Goal: Check status: Check status

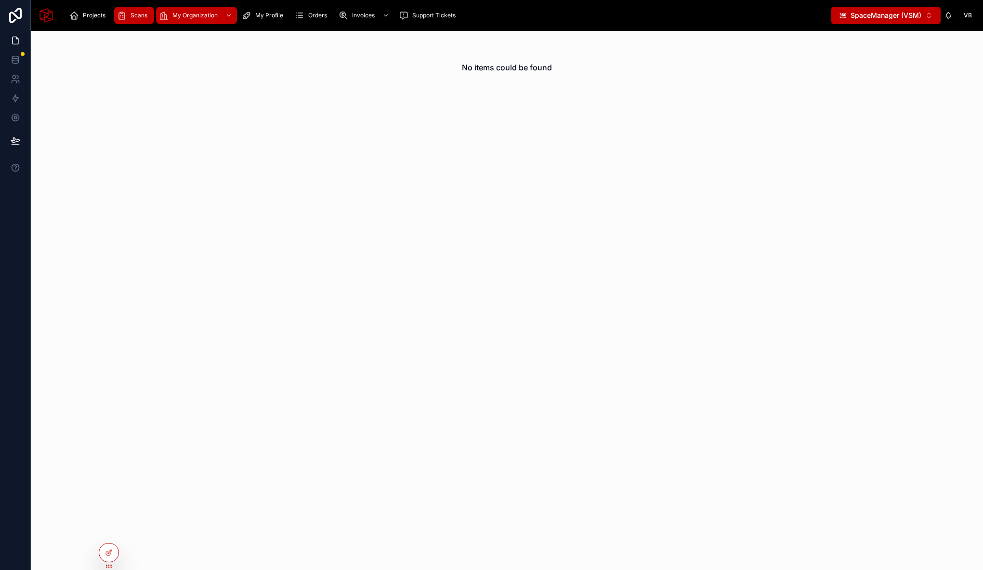
click at [141, 13] on span "Scans" at bounding box center [139, 16] width 17 height 8
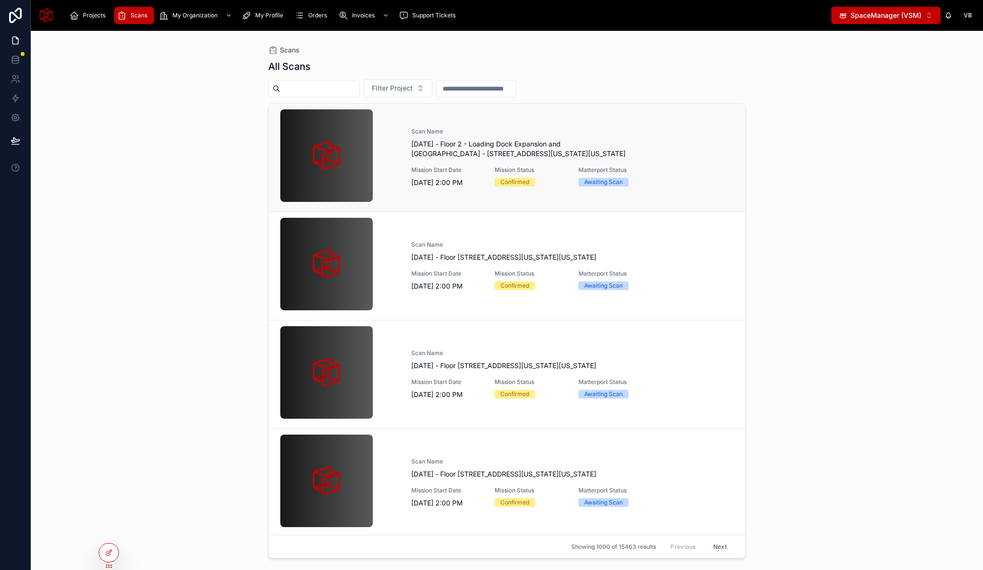
click at [470, 135] on div "Scan Name September 23, 2026 - Floor 2 - Loading Dock Expansion and New Hand Ce…" at bounding box center [572, 143] width 322 height 31
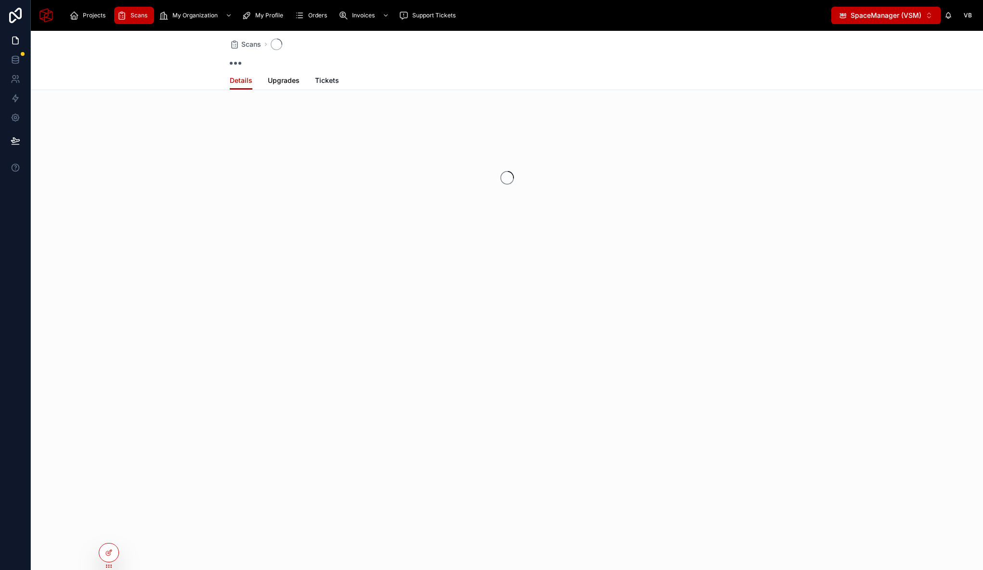
click at [284, 83] on span "Upgrades" at bounding box center [284, 81] width 32 height 10
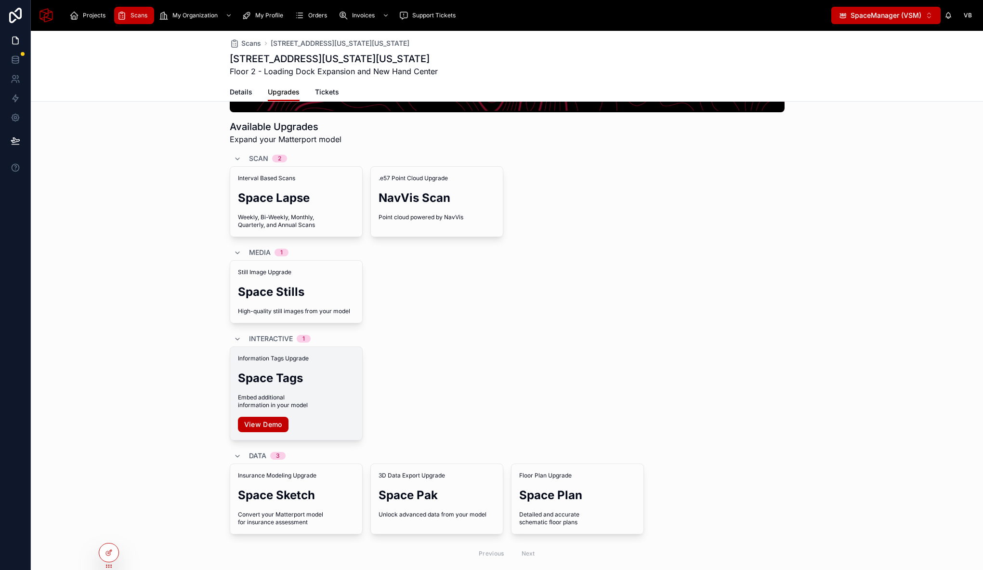
scroll to position [183, 0]
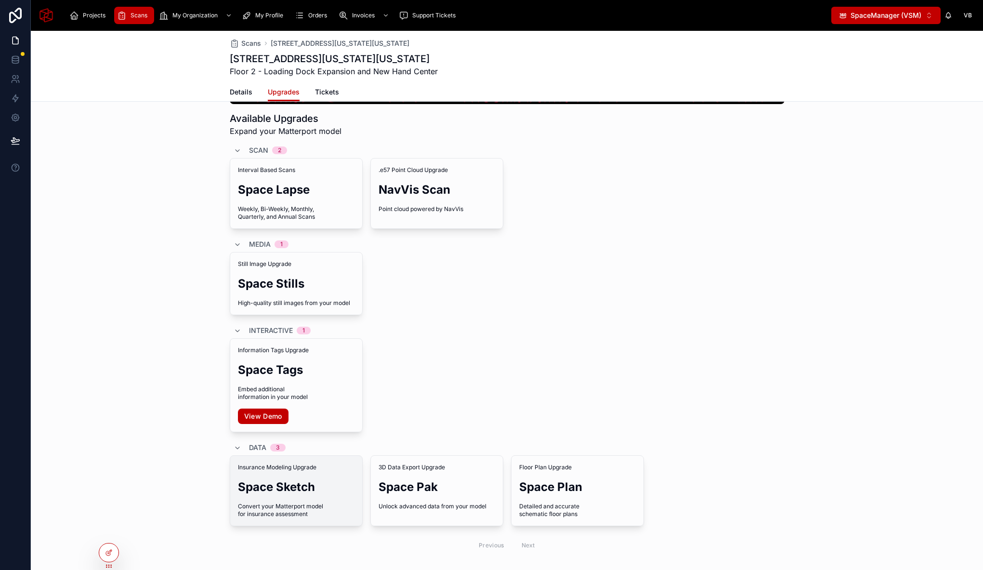
click at [302, 475] on div "Insurance Modeling Upgrade Space Sketch Convert your Matterport model for insur…" at bounding box center [296, 491] width 132 height 70
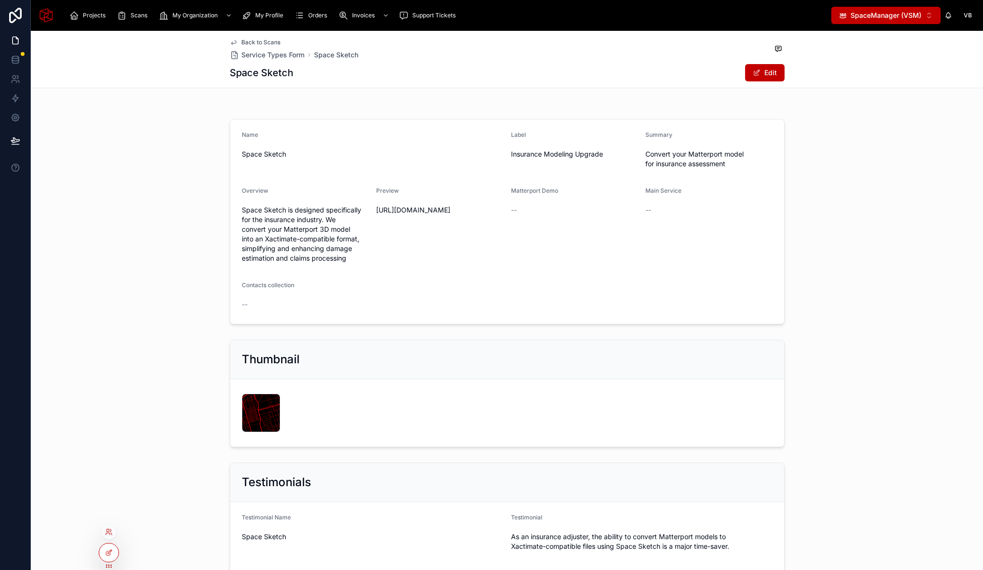
click at [111, 537] on div at bounding box center [108, 531] width 15 height 15
click at [111, 533] on icon at bounding box center [111, 534] width 1 height 2
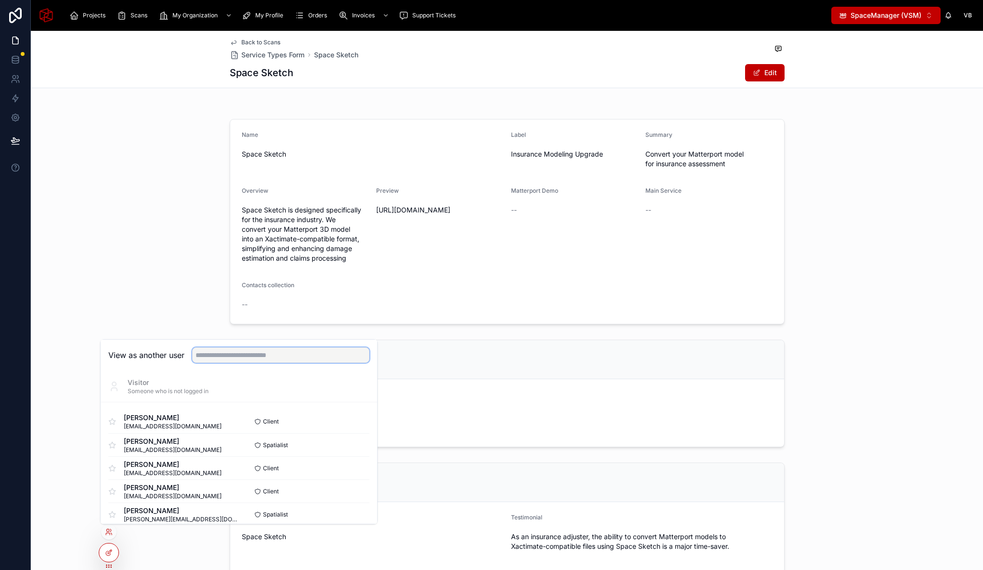
click at [278, 357] on input "text" at bounding box center [280, 354] width 177 height 15
click at [265, 352] on input "******" at bounding box center [280, 354] width 177 height 15
type input "*"
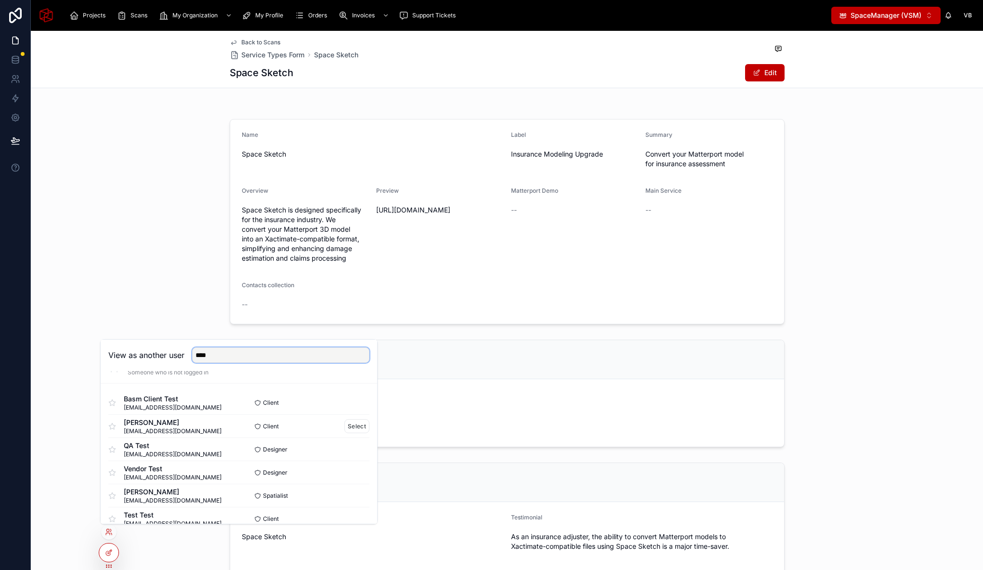
scroll to position [19, 0]
type input "****"
click at [346, 471] on button "Select" at bounding box center [357, 472] width 25 height 14
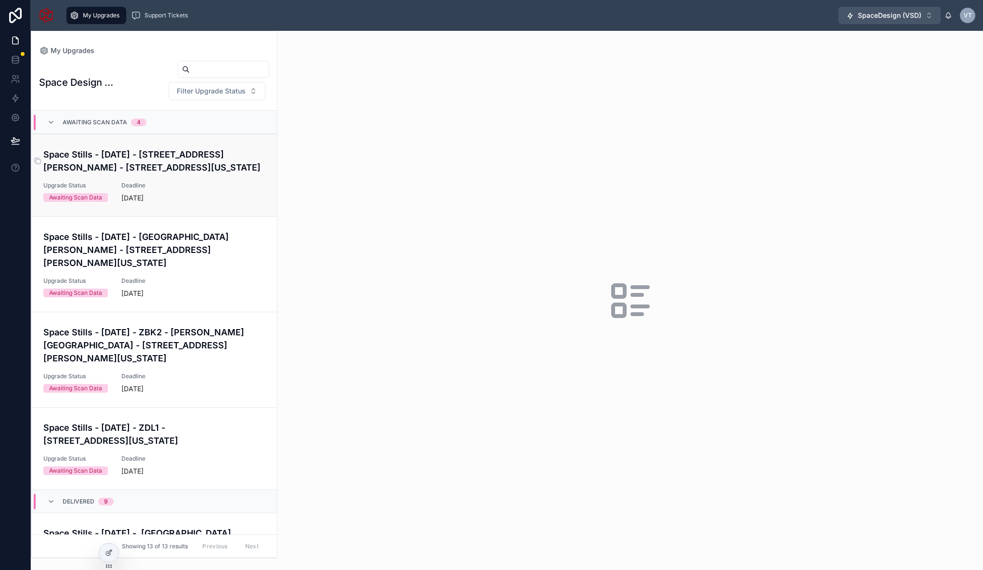
click at [164, 166] on h4 "Space Stills - September 3, 2025 - 627 Roosevelt Rd. - 601 Roosevelt Road, Chic…" at bounding box center [154, 161] width 222 height 26
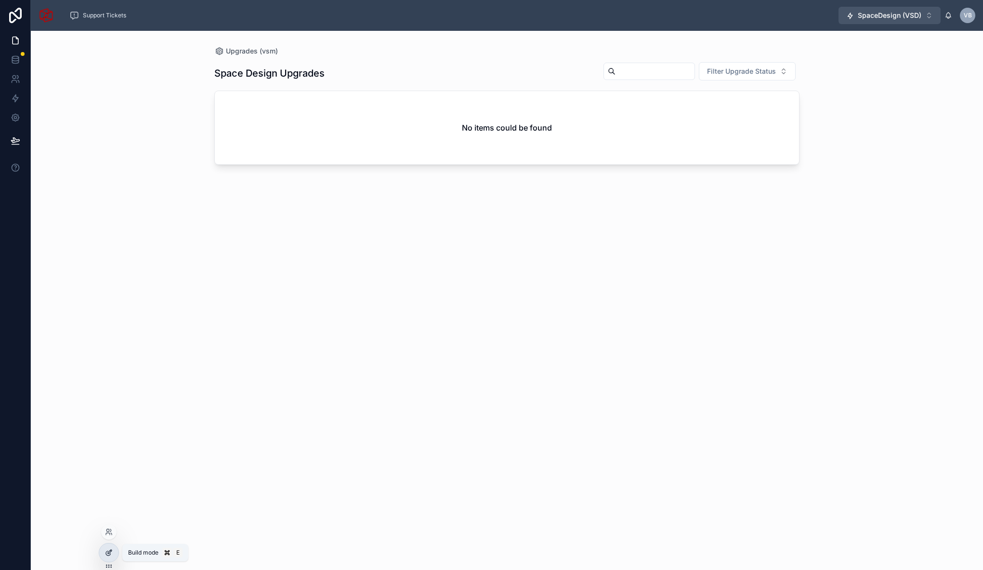
click at [108, 549] on icon at bounding box center [109, 553] width 8 height 8
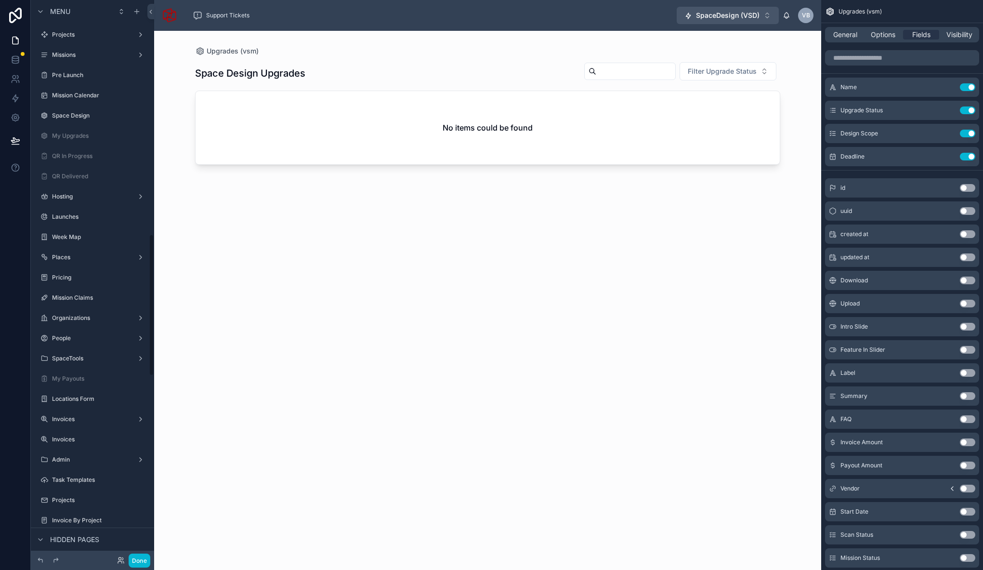
scroll to position [921, 0]
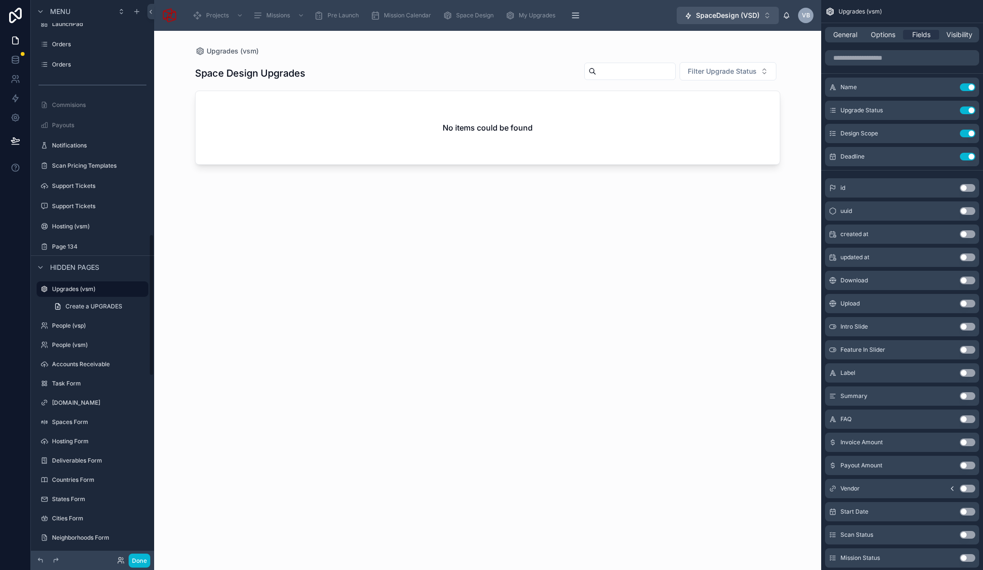
click at [247, 400] on div at bounding box center [488, 295] width 616 height 528
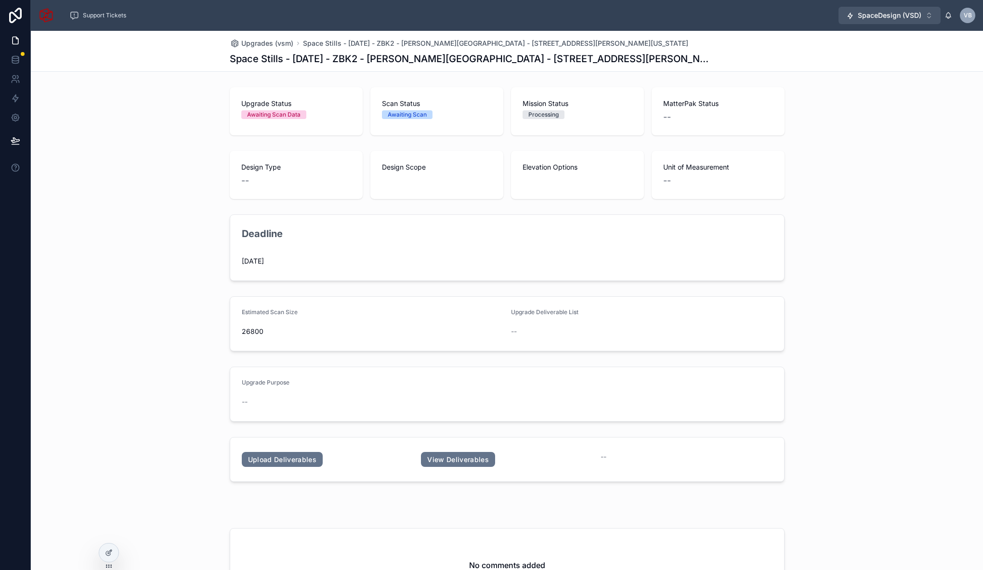
scroll to position [102, 0]
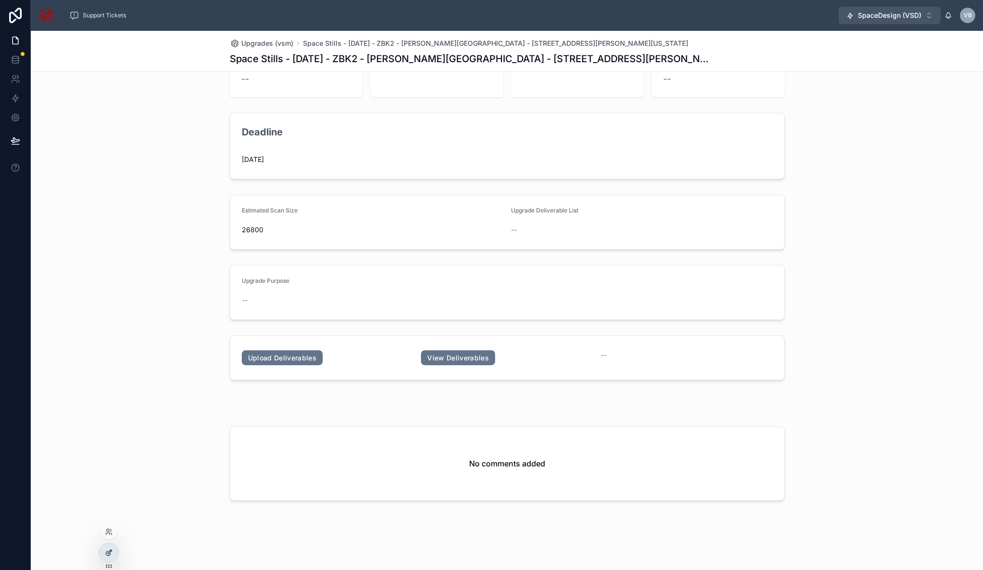
click at [111, 554] on icon at bounding box center [109, 553] width 8 height 8
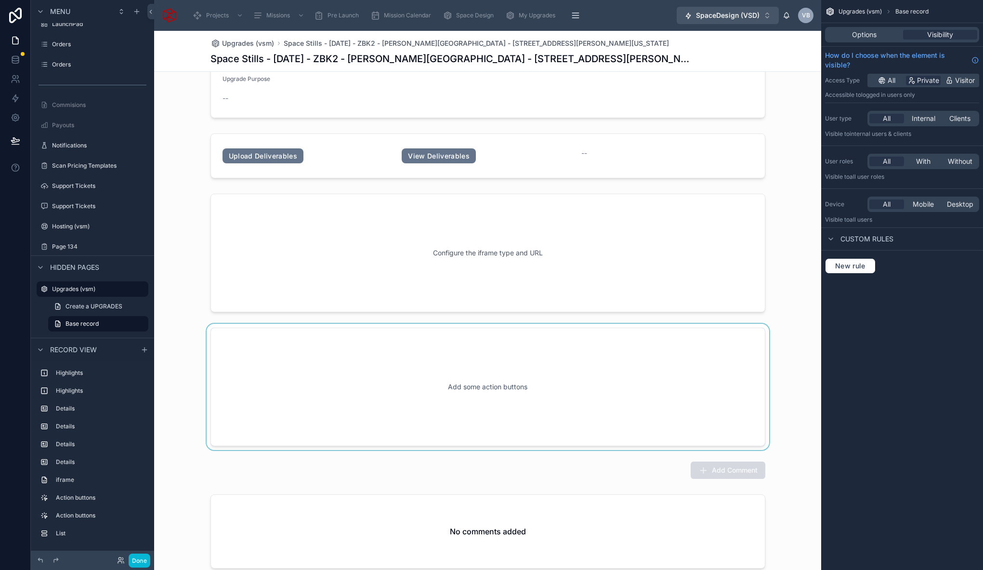
scroll to position [383, 0]
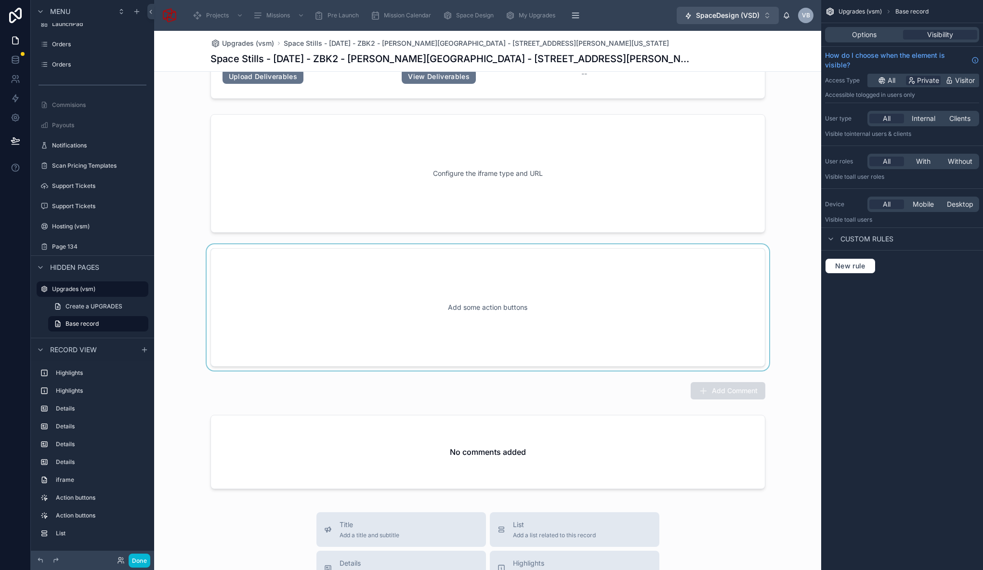
click at [540, 352] on div at bounding box center [487, 307] width 667 height 126
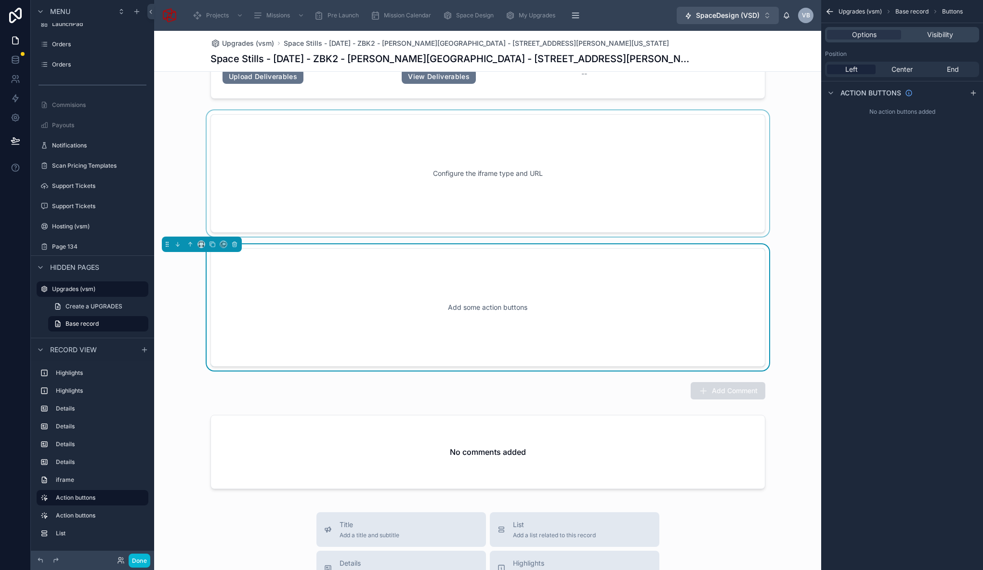
click at [543, 194] on div at bounding box center [487, 173] width 667 height 126
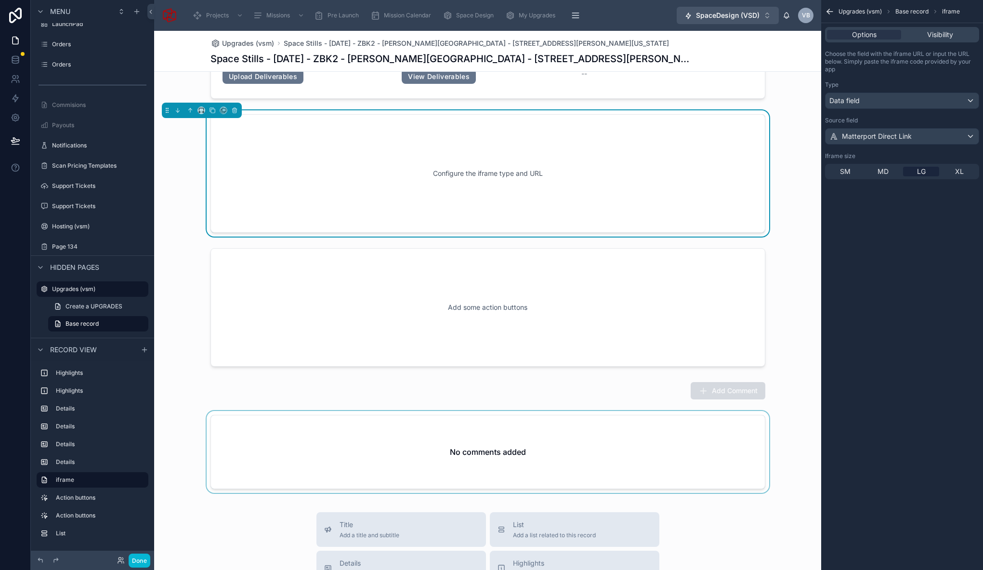
click at [473, 412] on div at bounding box center [487, 454] width 667 height 86
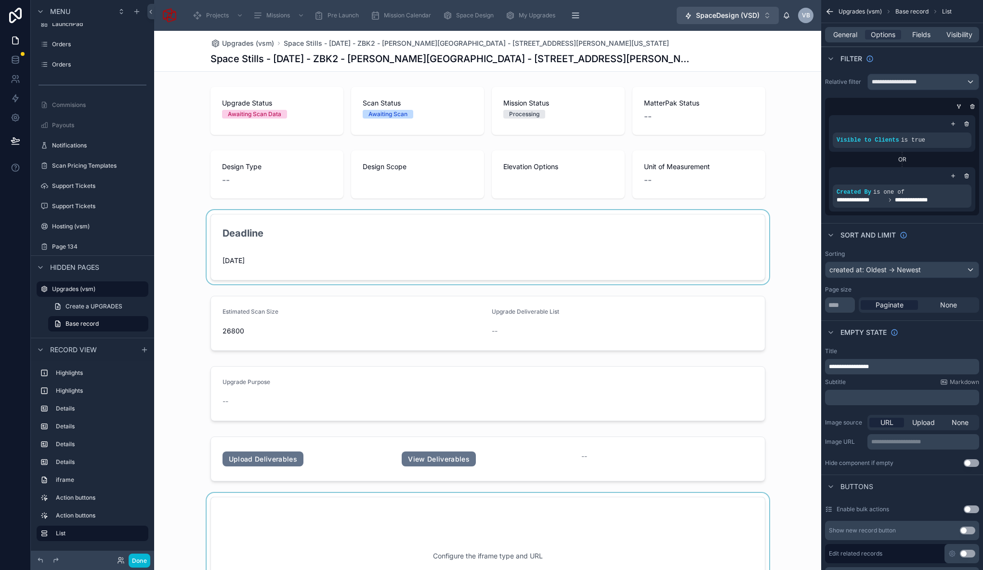
scroll to position [0, 0]
click at [142, 562] on button "Done" at bounding box center [140, 561] width 22 height 14
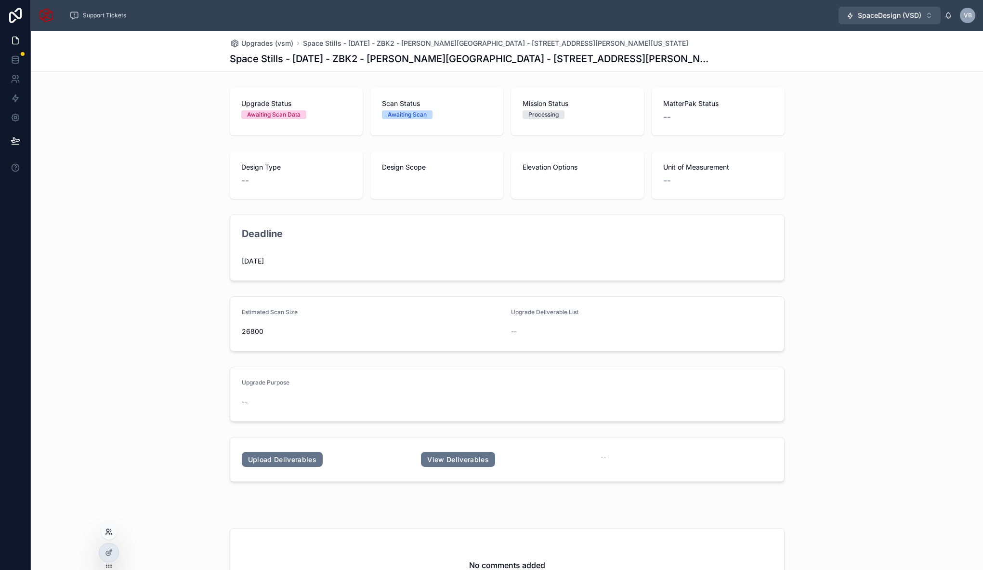
click at [110, 532] on icon at bounding box center [109, 532] width 8 height 8
click at [106, 532] on icon at bounding box center [109, 532] width 8 height 8
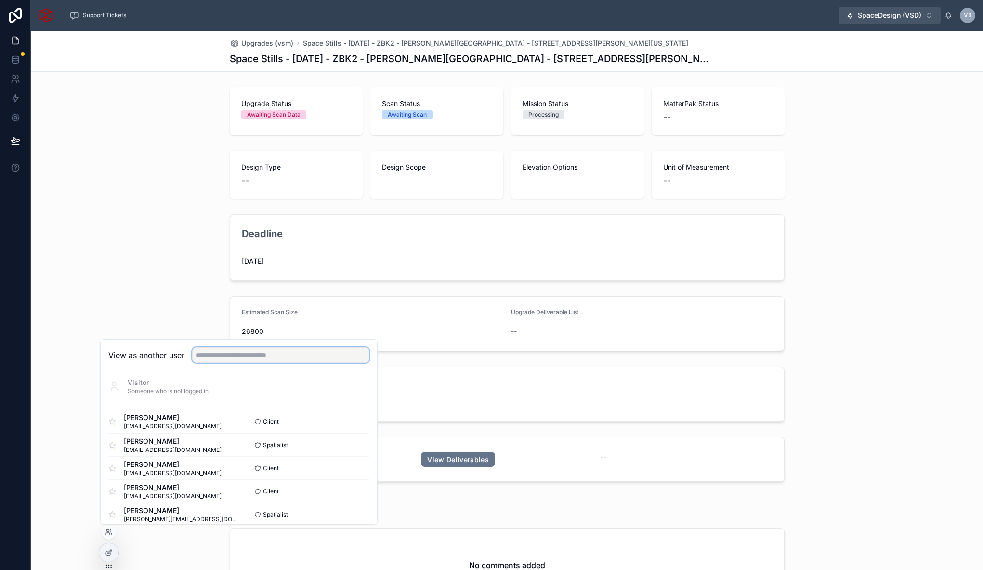
click at [212, 351] on input "text" at bounding box center [280, 354] width 177 height 15
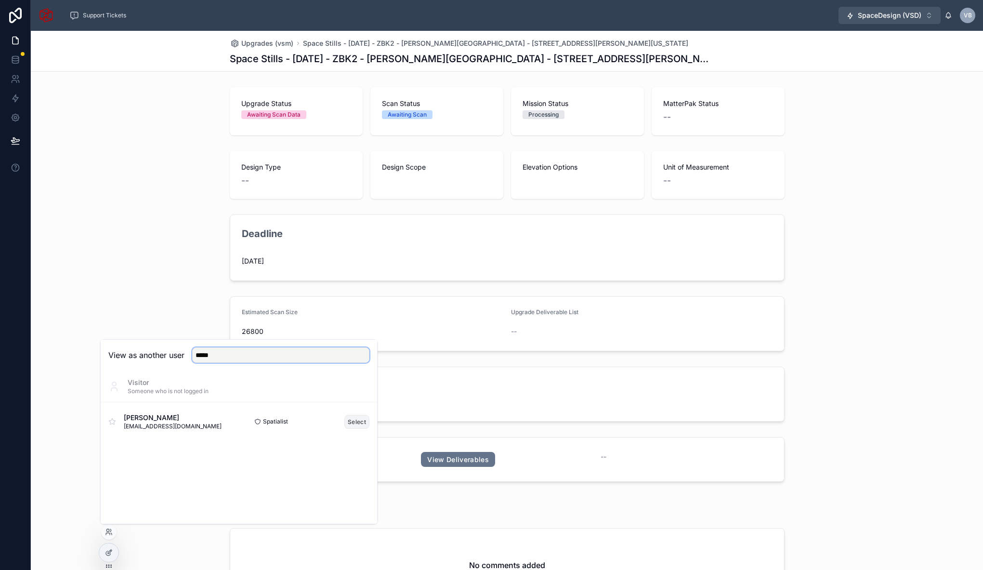
type input "*****"
click at [359, 422] on button "Select" at bounding box center [357, 422] width 25 height 14
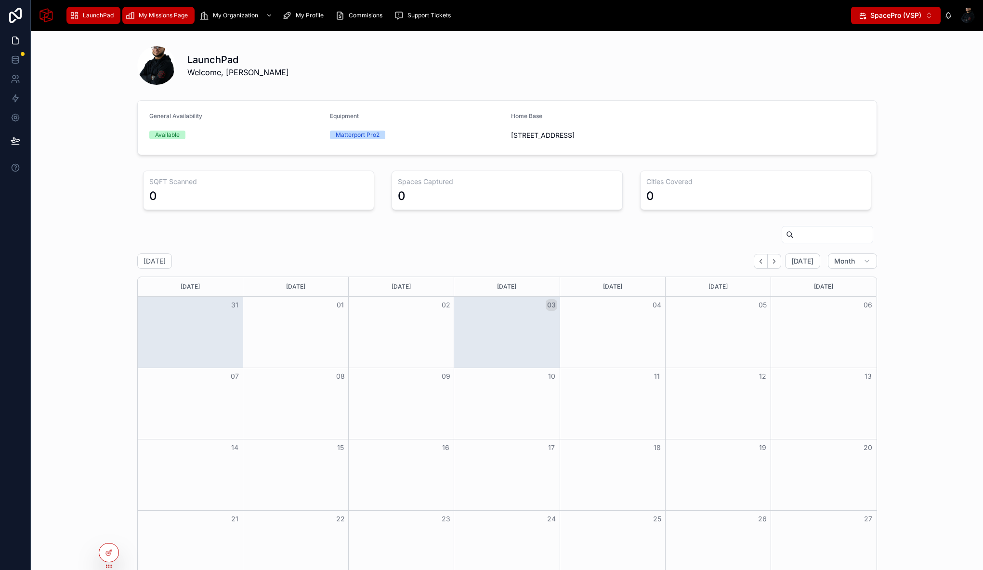
click at [154, 18] on span "My Missions Page" at bounding box center [163, 16] width 49 height 8
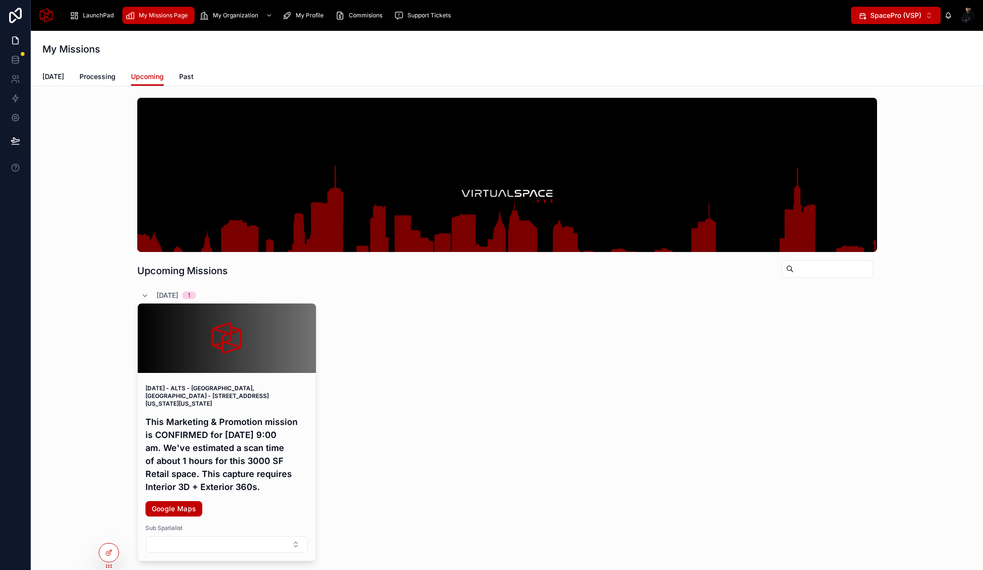
click at [193, 75] on div "Today Processing Upcoming Past" at bounding box center [506, 76] width 929 height 18
click at [187, 75] on span "Past" at bounding box center [186, 77] width 14 height 10
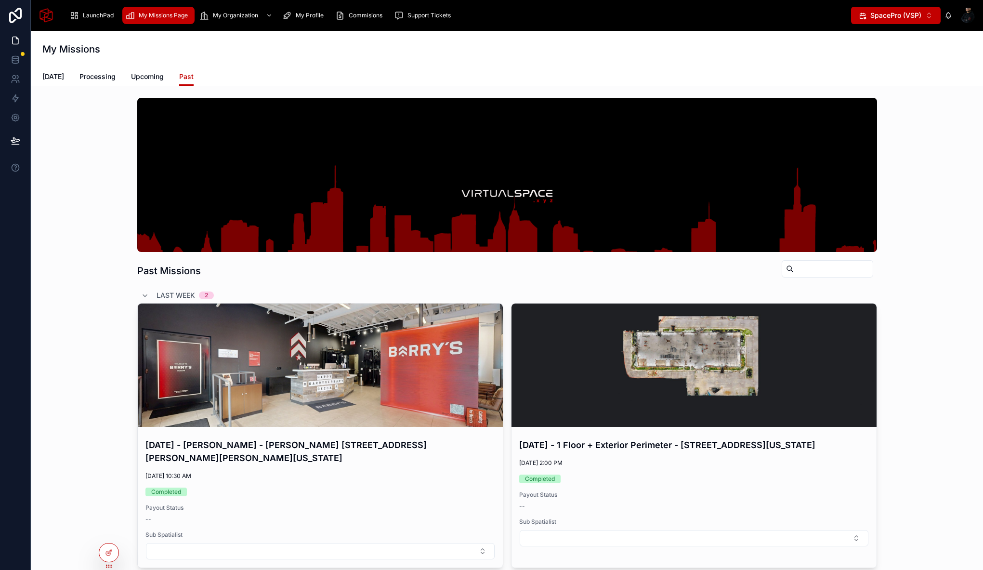
click at [833, 268] on input "text" at bounding box center [833, 268] width 79 height 13
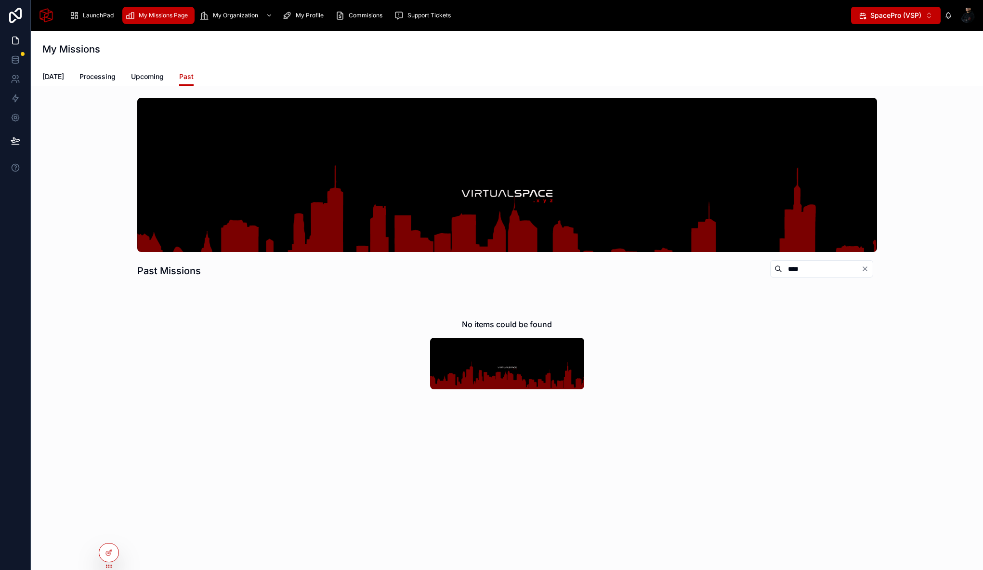
drag, startPoint x: 808, startPoint y: 273, endPoint x: 752, endPoint y: 274, distance: 56.4
click at [752, 274] on div "Past Missions ****" at bounding box center [507, 267] width 740 height 30
type input "*"
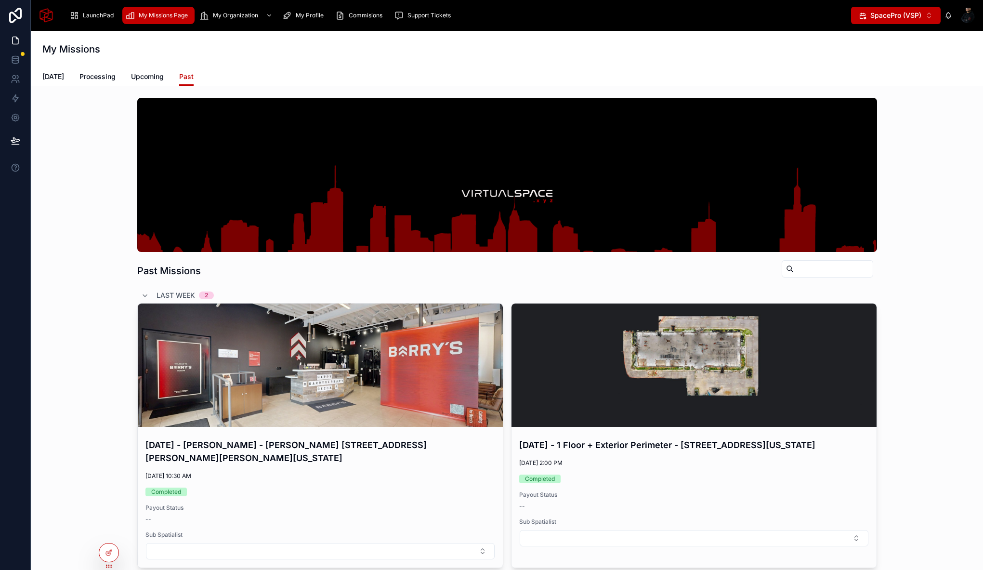
scroll to position [1, 0]
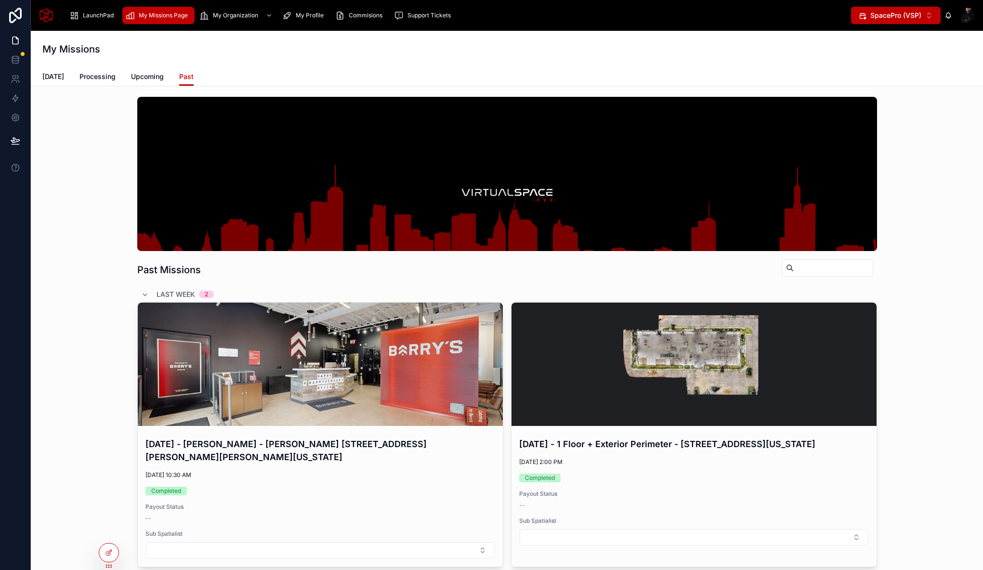
click at [173, 294] on span "Last Week" at bounding box center [176, 295] width 39 height 10
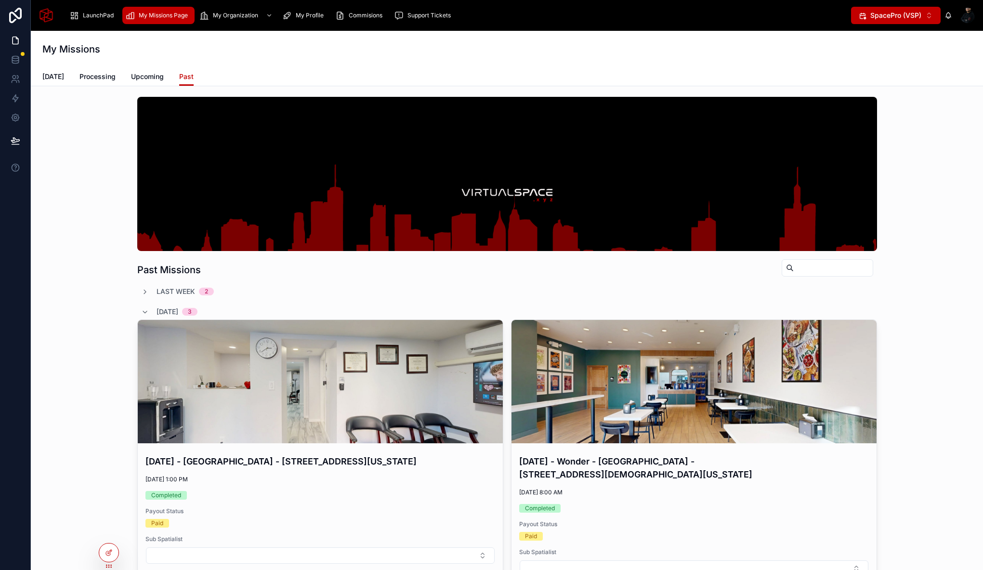
click at [173, 294] on span "Last Week" at bounding box center [176, 292] width 39 height 10
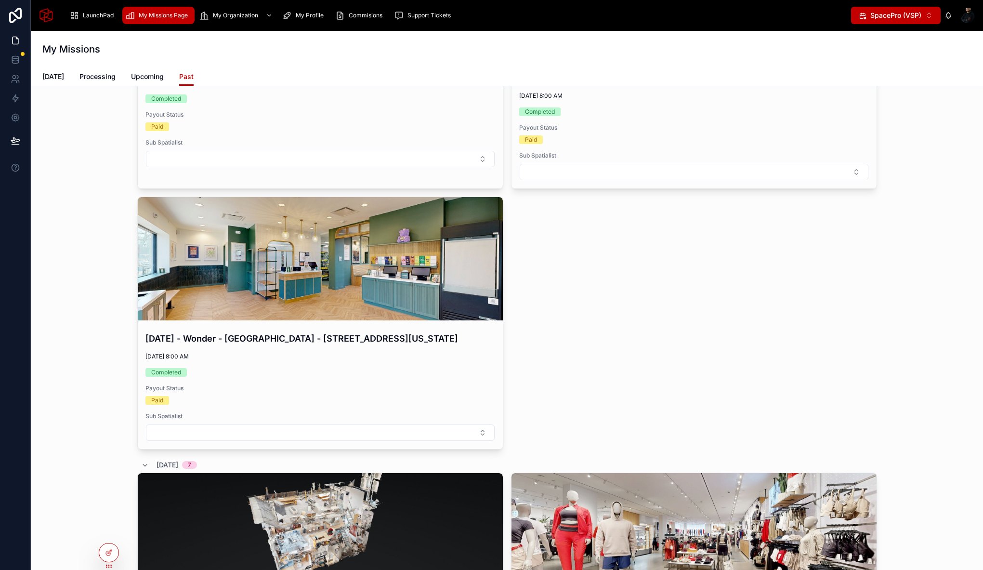
scroll to position [0, 0]
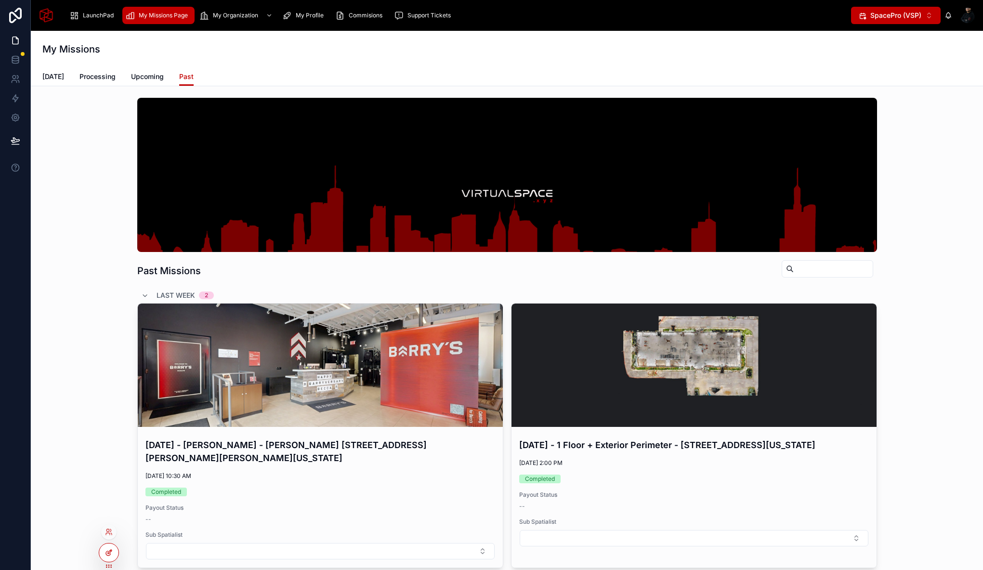
click at [104, 551] on div at bounding box center [108, 552] width 19 height 18
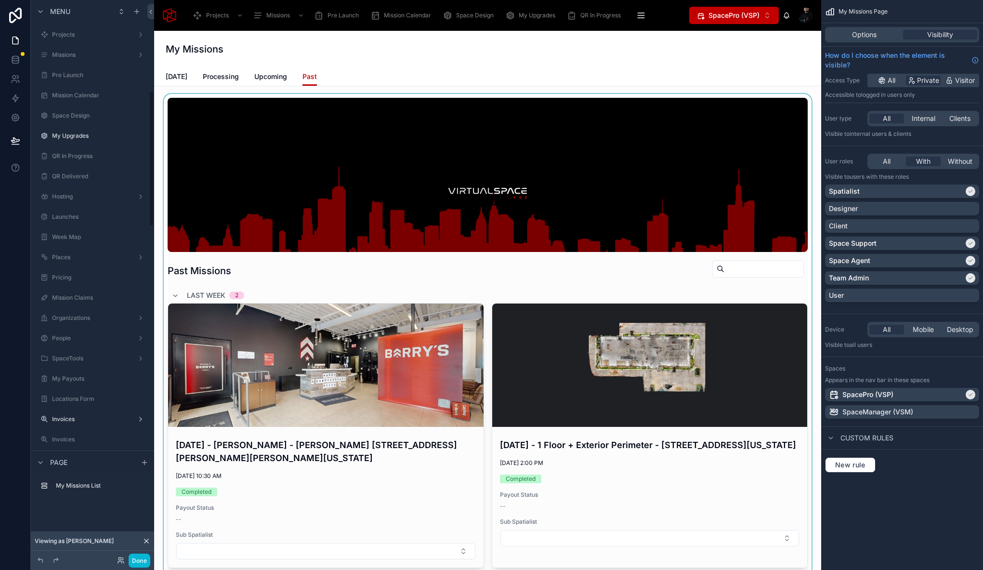
scroll to position [372, 0]
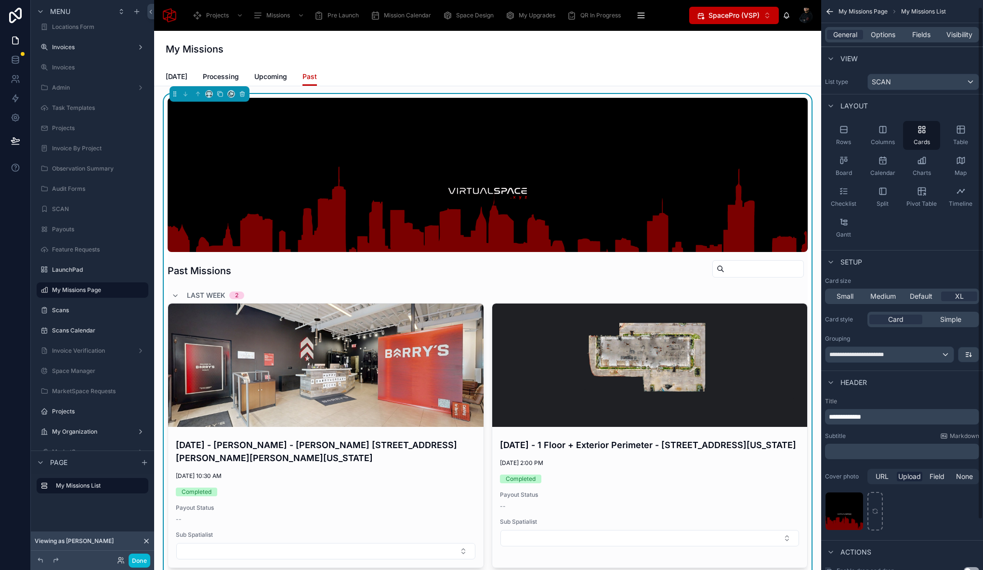
scroll to position [64, 0]
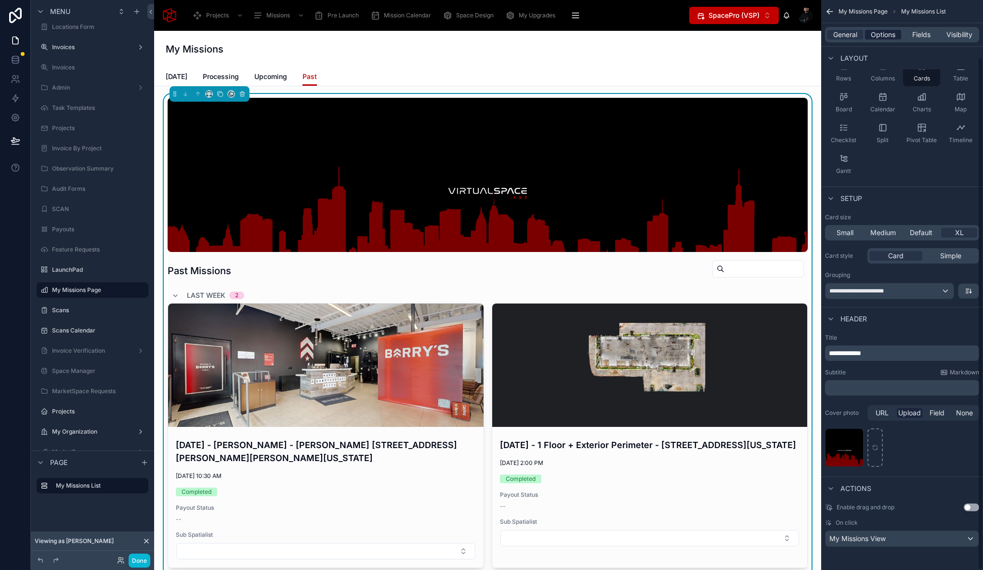
click at [881, 33] on span "Options" at bounding box center [883, 35] width 25 height 10
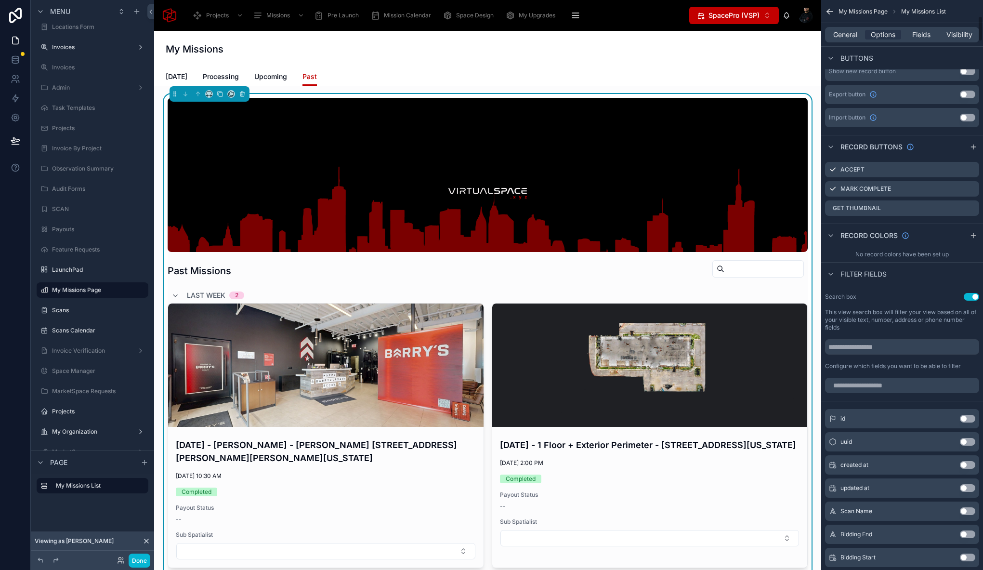
scroll to position [379, 0]
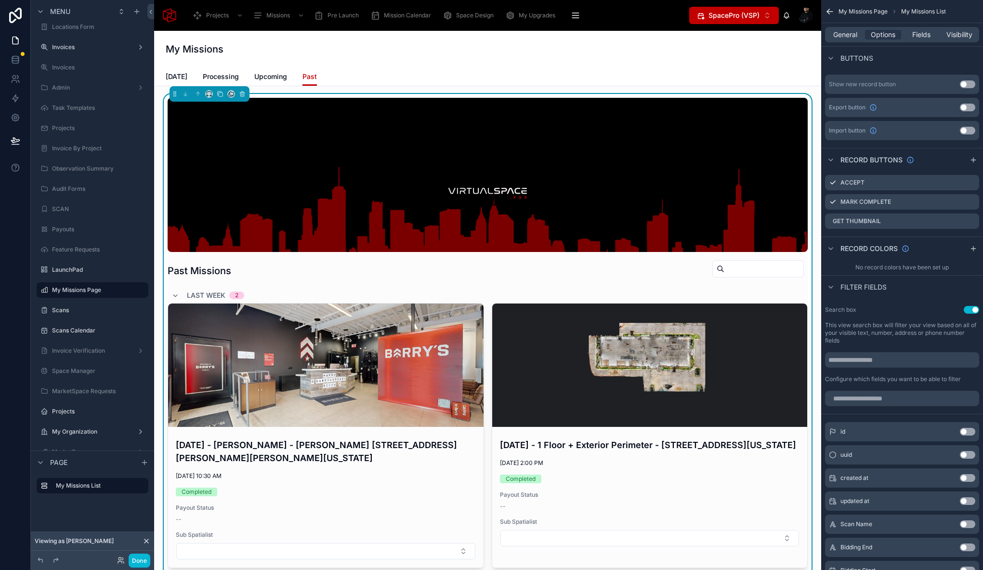
click at [874, 406] on div "scrollable content" at bounding box center [903, 398] width 162 height 23
click at [874, 401] on input "scrollable content" at bounding box center [902, 398] width 154 height 15
type input "****"
click at [973, 453] on button "Use setting" at bounding box center [967, 455] width 15 height 8
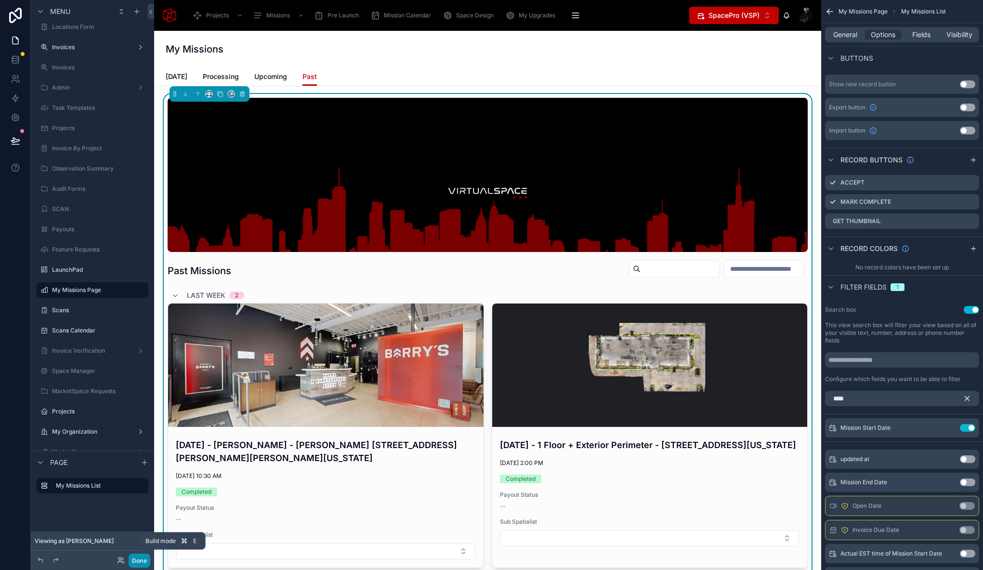
click at [144, 557] on button "Done" at bounding box center [140, 561] width 22 height 14
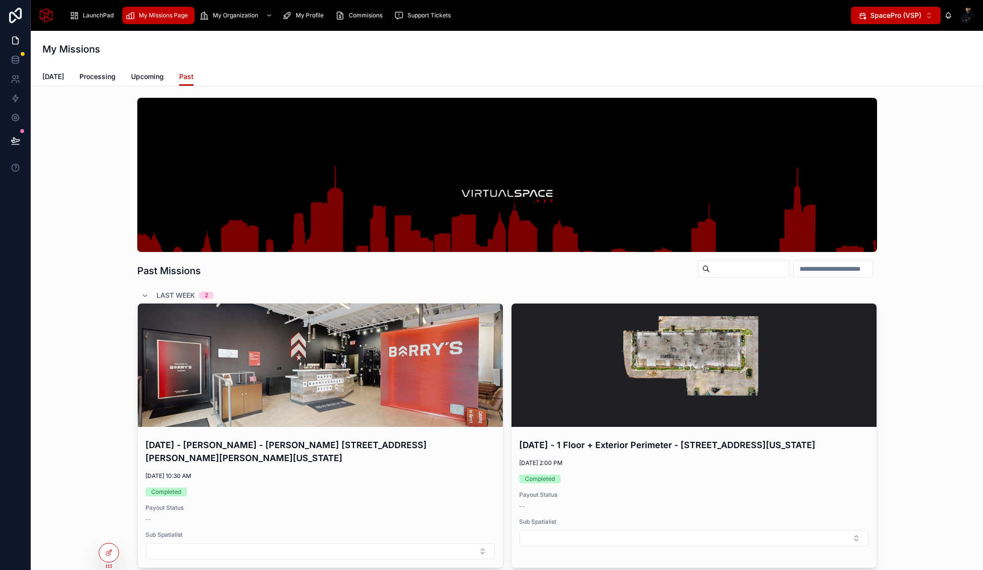
click at [824, 271] on input "text" at bounding box center [833, 268] width 79 height 13
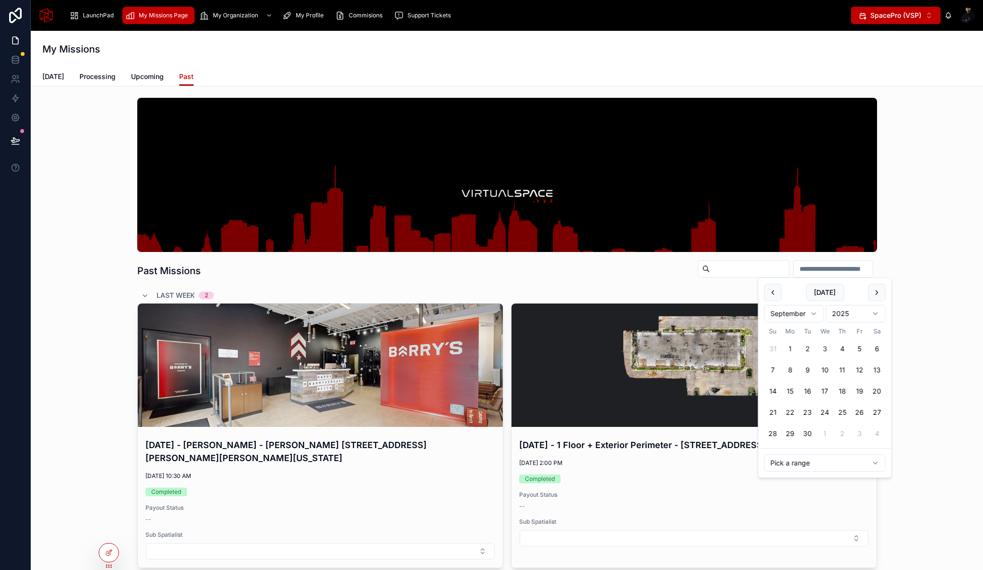
click at [812, 342] on button "2" at bounding box center [807, 348] width 17 height 17
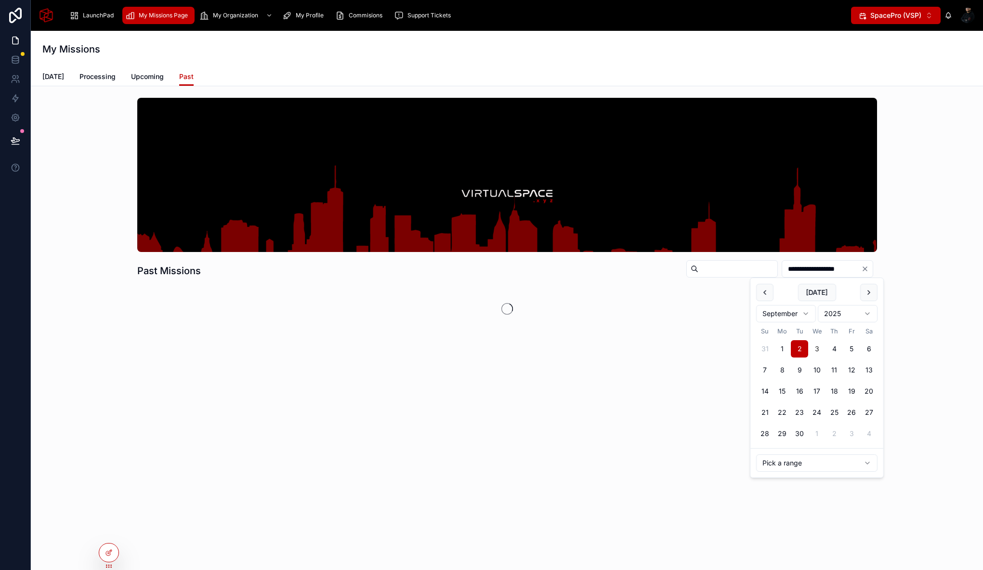
click at [930, 318] on div "**********" at bounding box center [507, 214] width 937 height 240
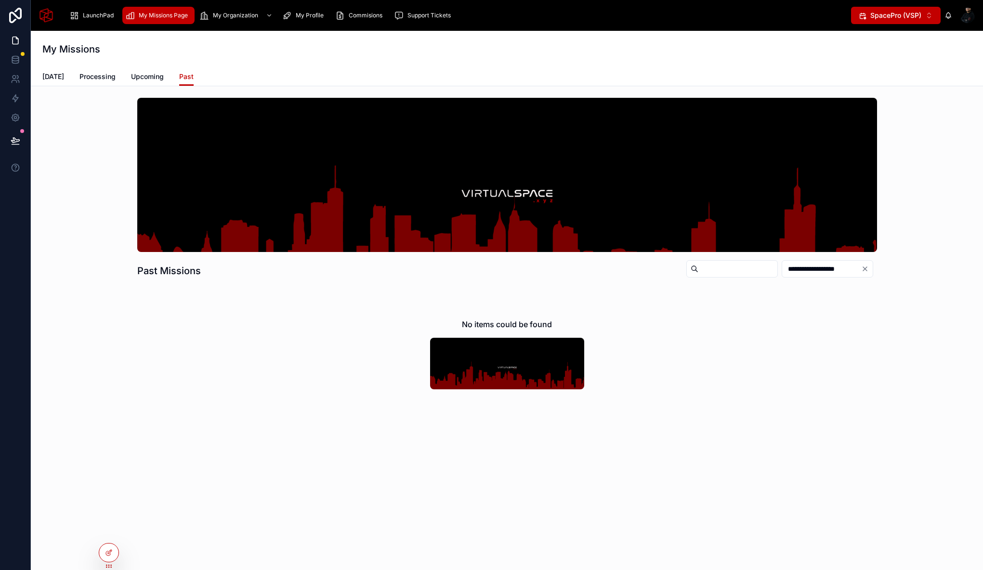
click at [835, 269] on input "**********" at bounding box center [821, 268] width 79 height 13
click at [783, 346] on button "1" at bounding box center [782, 348] width 17 height 17
click at [817, 351] on button "3" at bounding box center [817, 348] width 17 height 17
type input "**********"
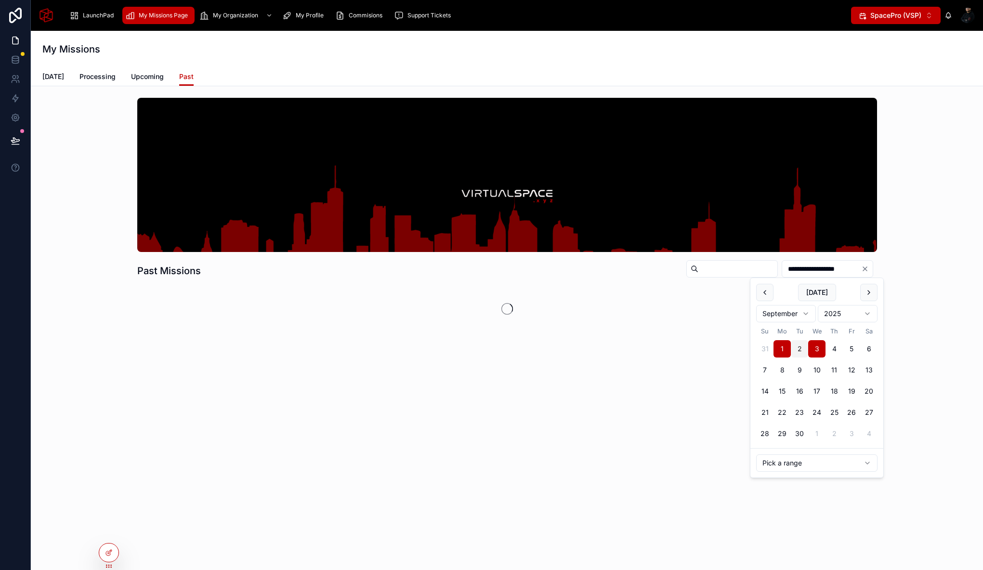
click at [675, 374] on div "**********" at bounding box center [507, 240] width 953 height 309
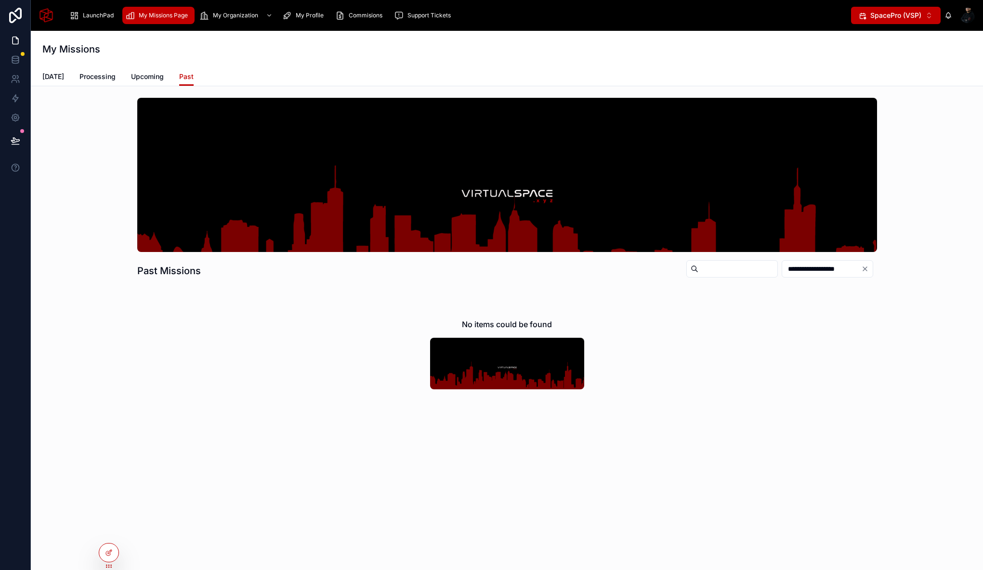
click at [866, 269] on icon "Clear" at bounding box center [866, 269] width 8 height 8
click at [772, 269] on input "text" at bounding box center [749, 268] width 79 height 13
type input "*****"
click at [69, 78] on div "Today Processing Upcoming Past" at bounding box center [506, 76] width 929 height 18
click at [83, 76] on span "Processing" at bounding box center [98, 77] width 36 height 10
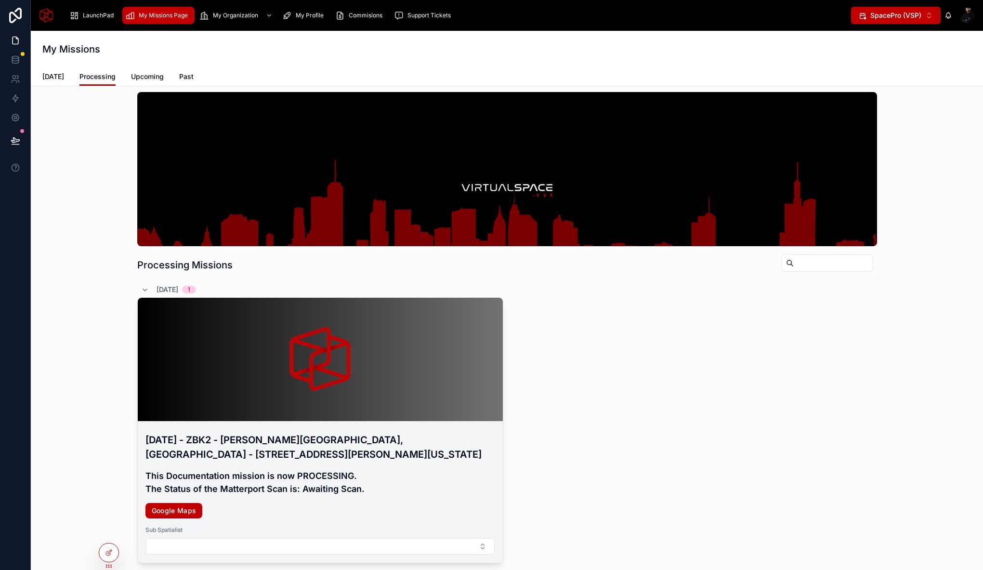
scroll to position [43, 0]
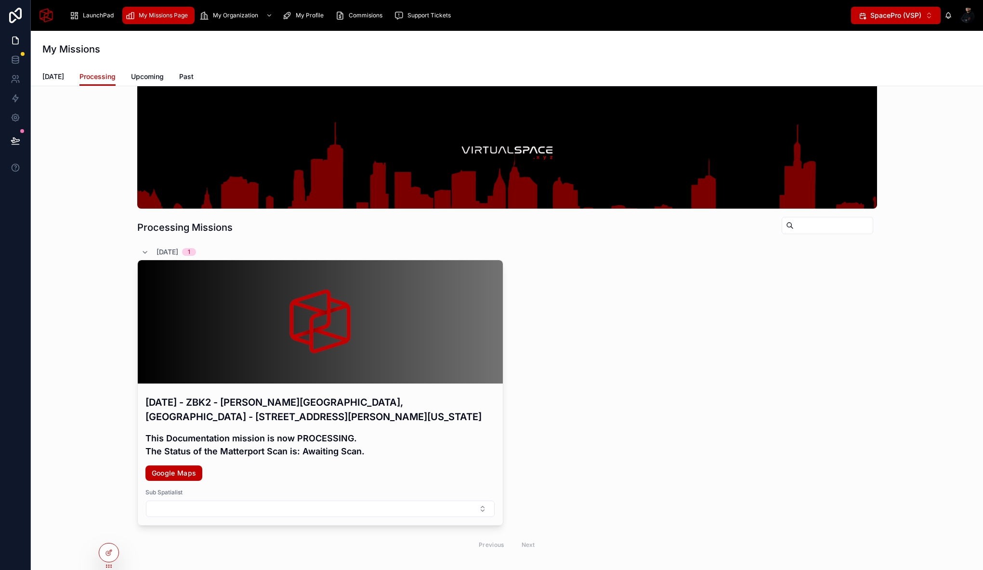
click at [323, 416] on h3 "September 2, 2025 - ZBK2 - Carle Place, NY - 201 Voice Road, Carle Place, New Y…" at bounding box center [321, 409] width 350 height 29
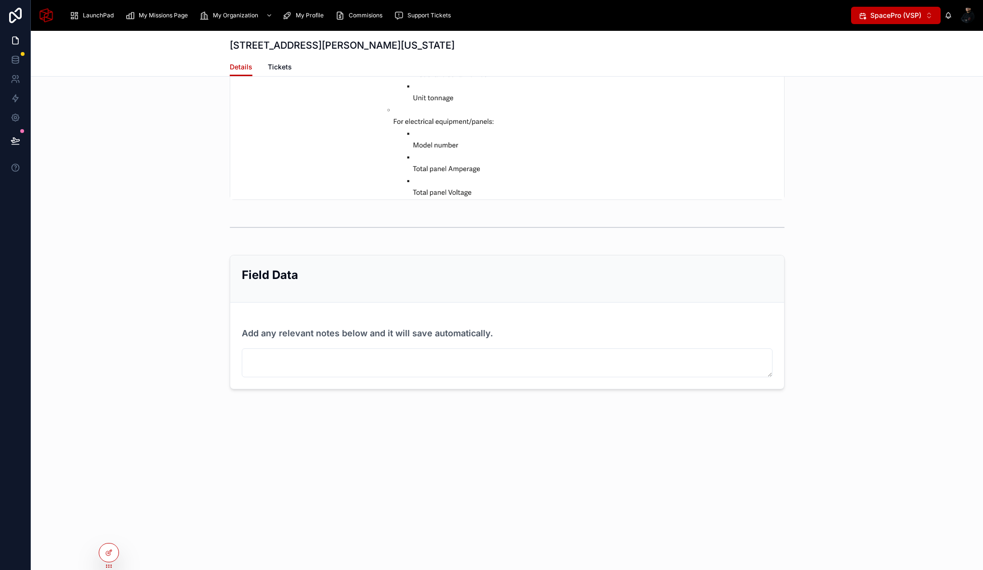
scroll to position [4426, 0]
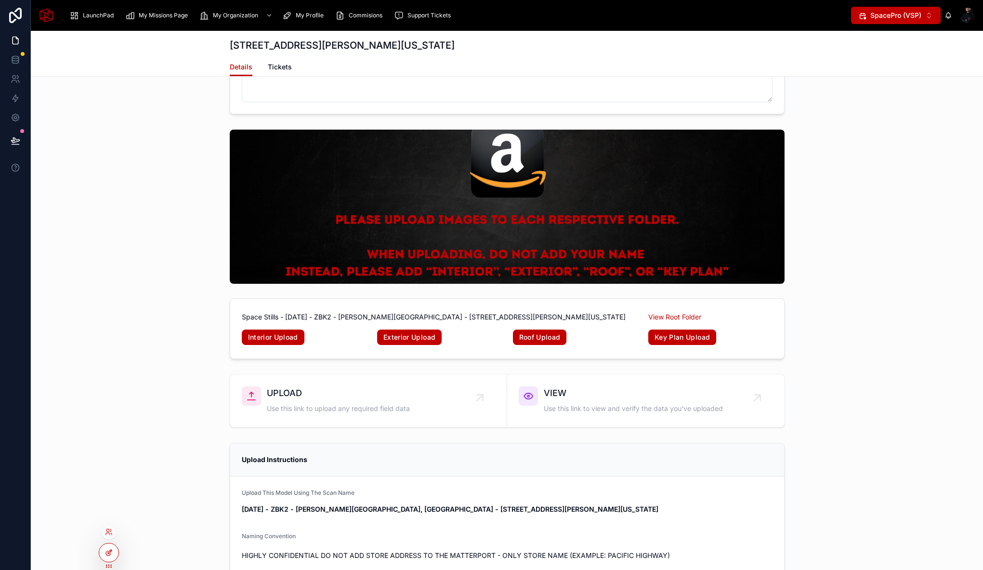
click at [111, 551] on icon at bounding box center [110, 550] width 1 height 1
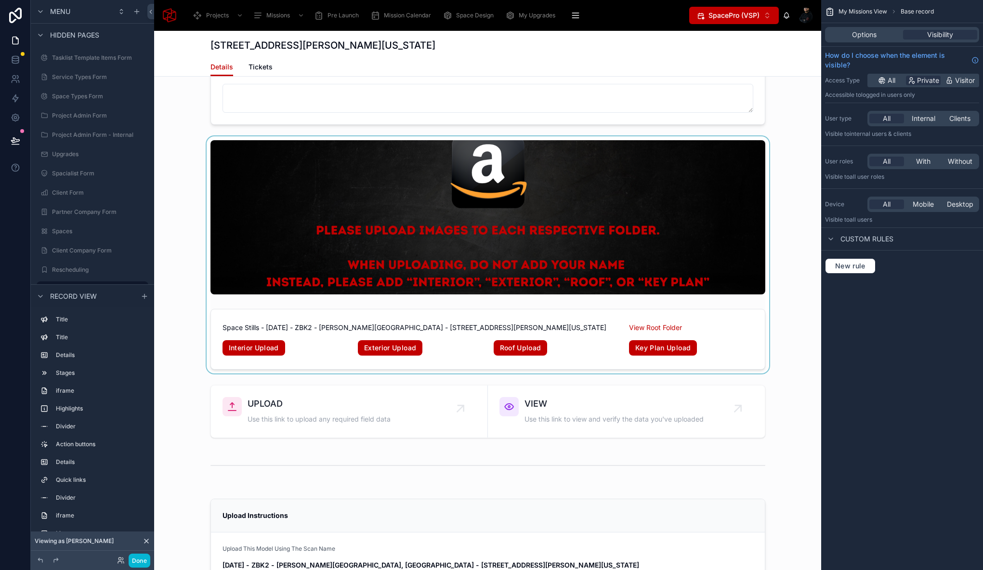
scroll to position [4863, 0]
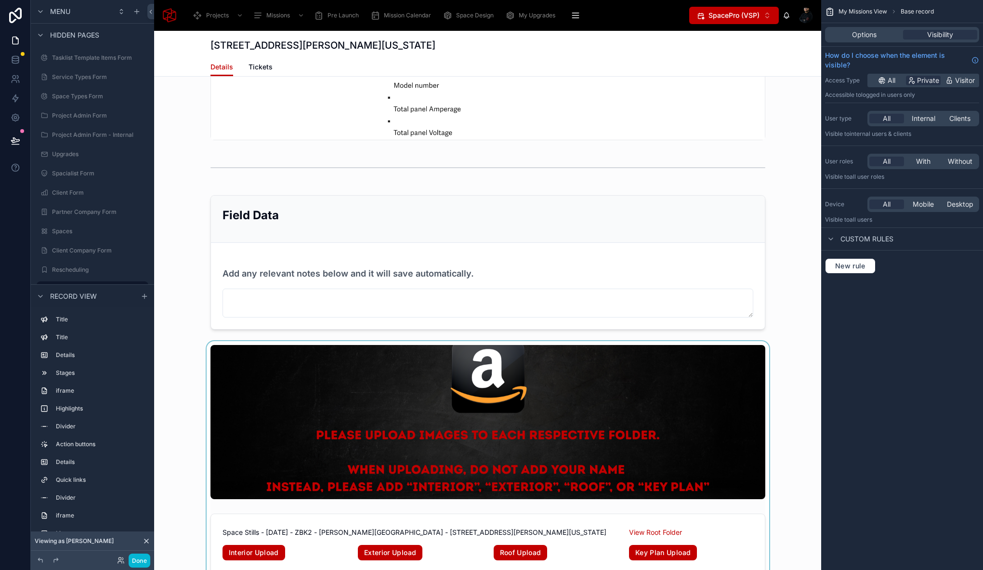
click at [232, 341] on div at bounding box center [487, 459] width 667 height 237
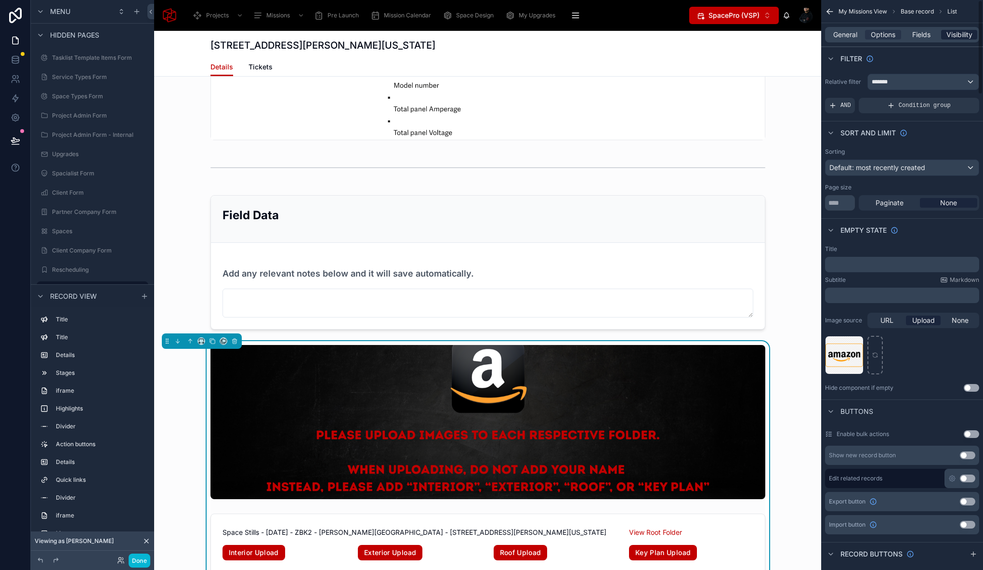
click at [949, 38] on span "Visibility" at bounding box center [960, 35] width 26 height 10
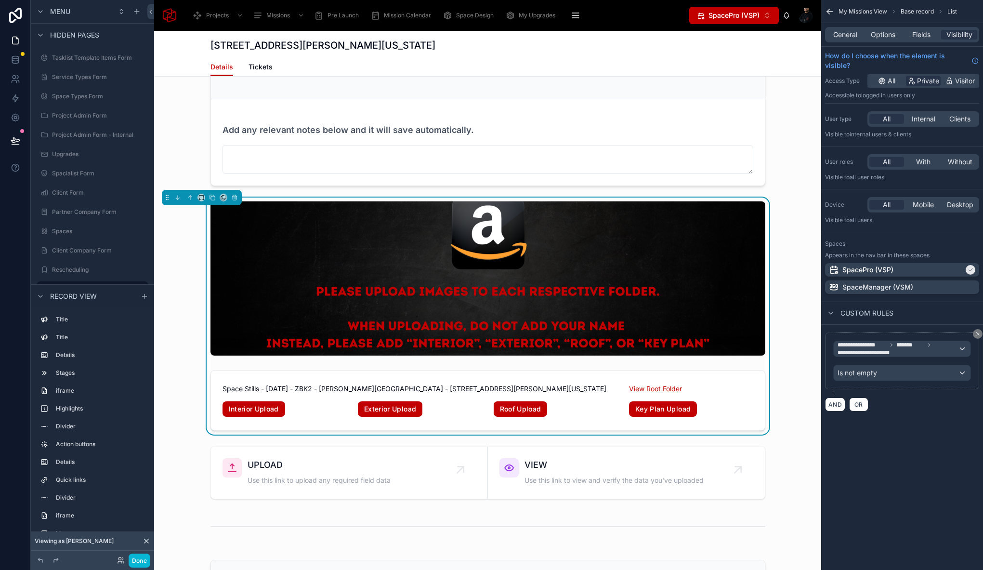
scroll to position [5005, 0]
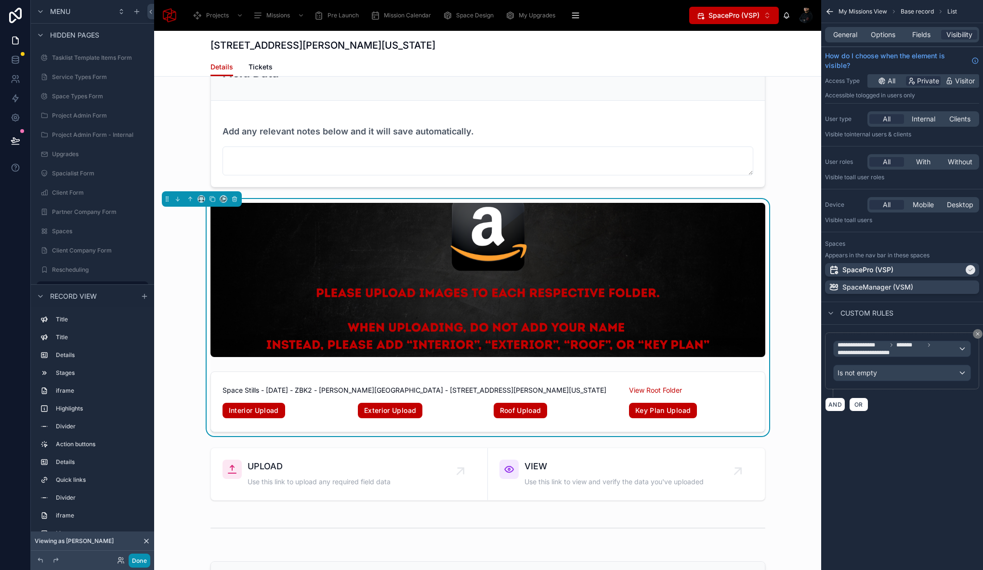
click at [135, 565] on button "Done" at bounding box center [140, 561] width 22 height 14
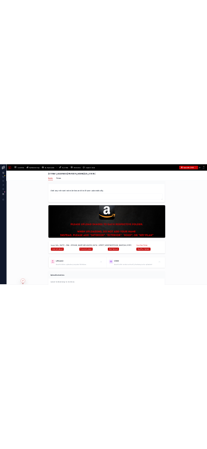
scroll to position [4366, 0]
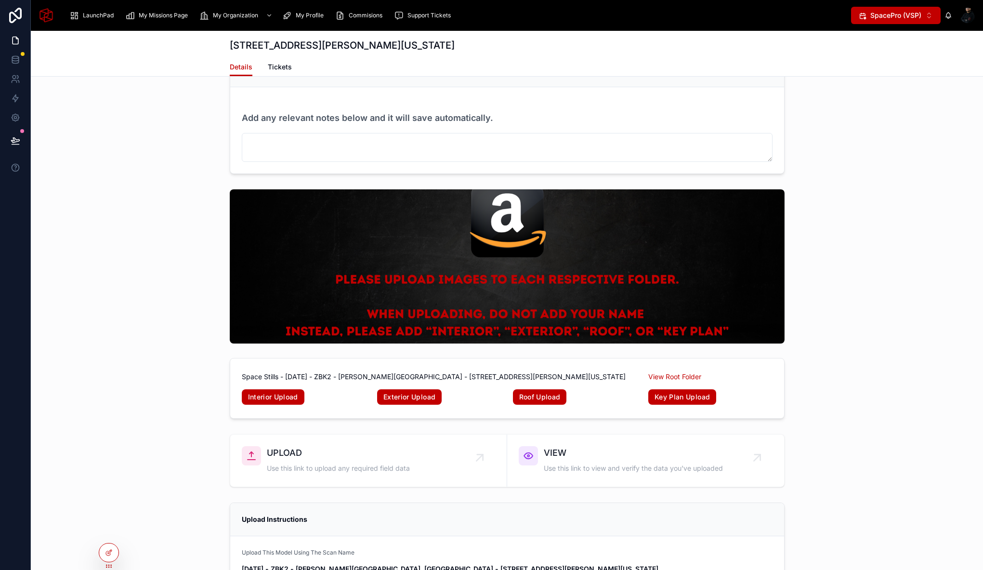
click at [164, 377] on div "Space Stills - September 2, 2025 - ZBK2 - Carle Place, NY - 201 Voice Road, Car…" at bounding box center [507, 304] width 953 height 237
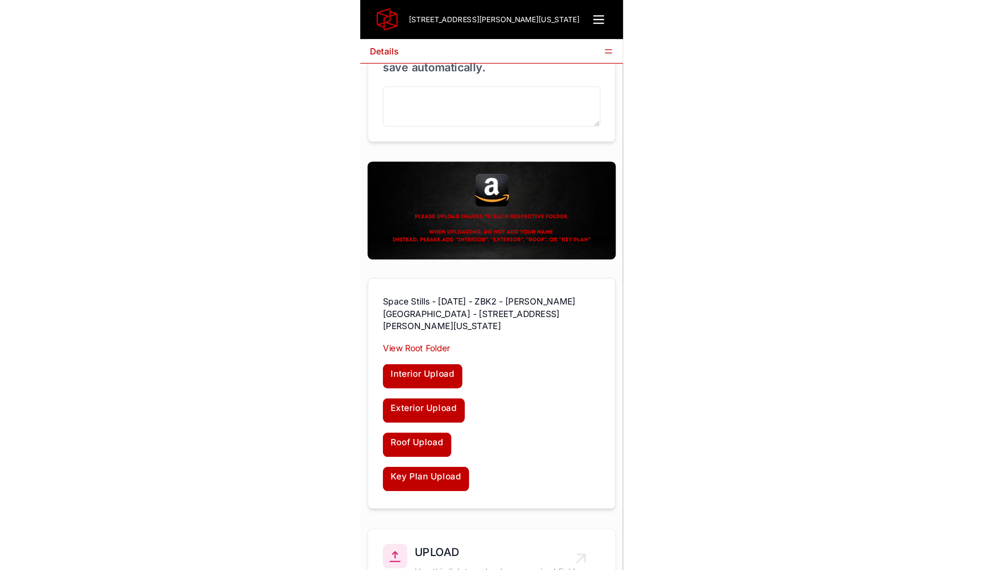
scroll to position [4868, 0]
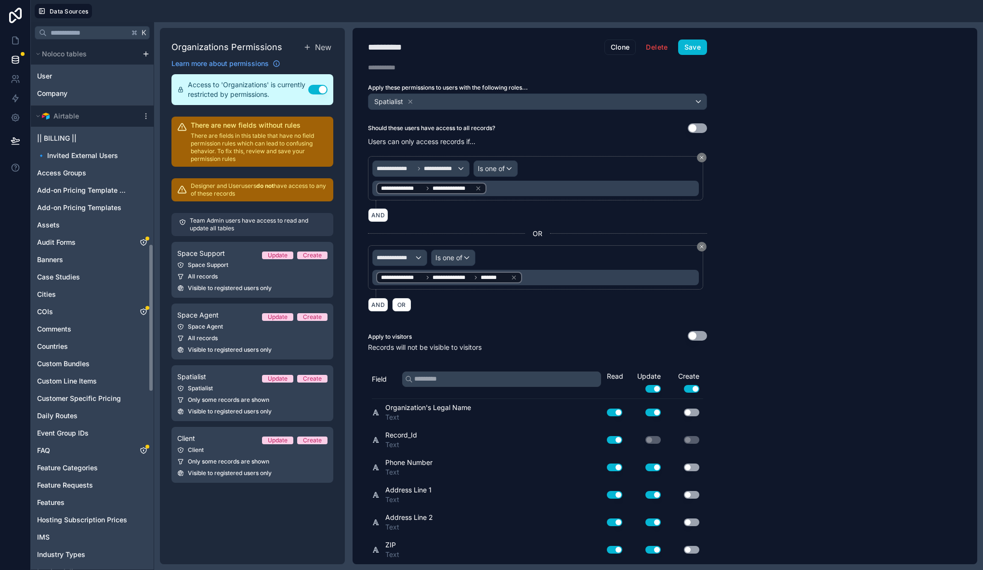
scroll to position [10, 0]
